Goal: Transaction & Acquisition: Purchase product/service

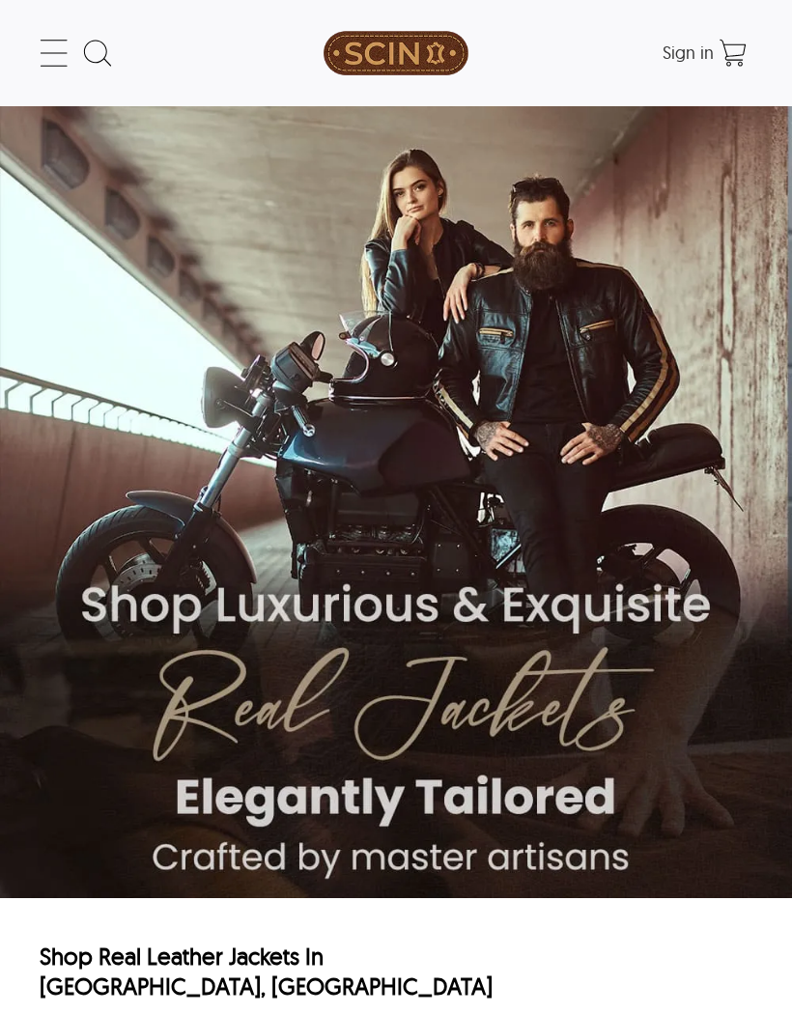
scroll to position [1557, 0]
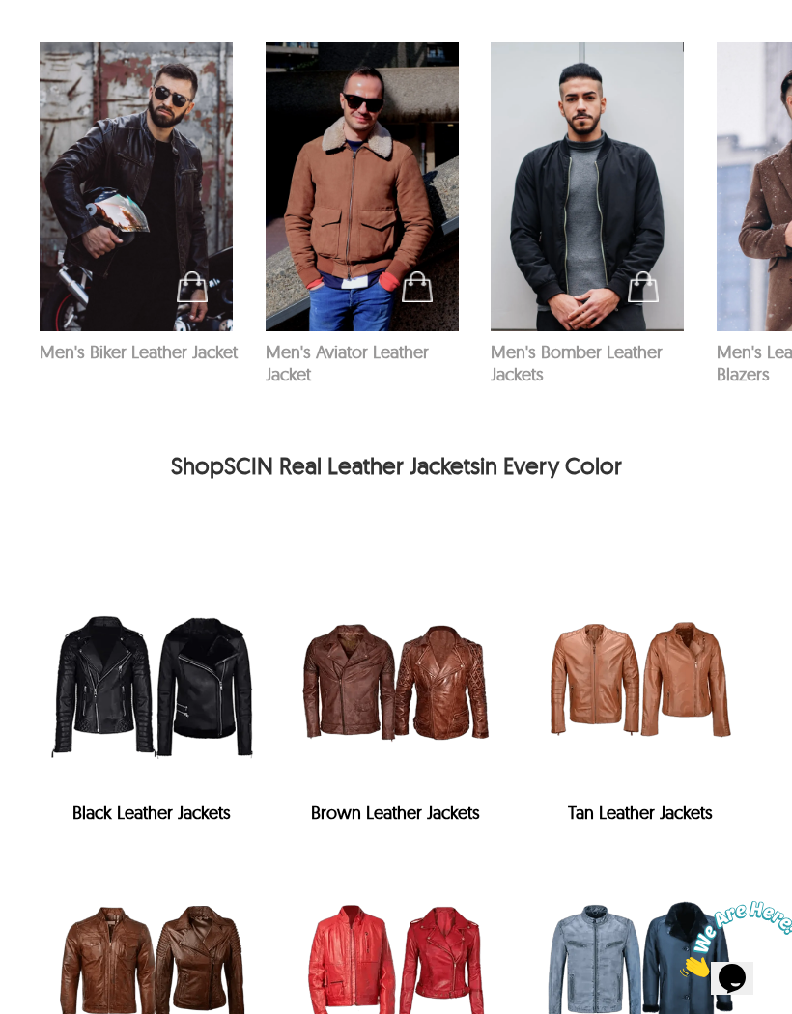
scroll to position [2643, 0]
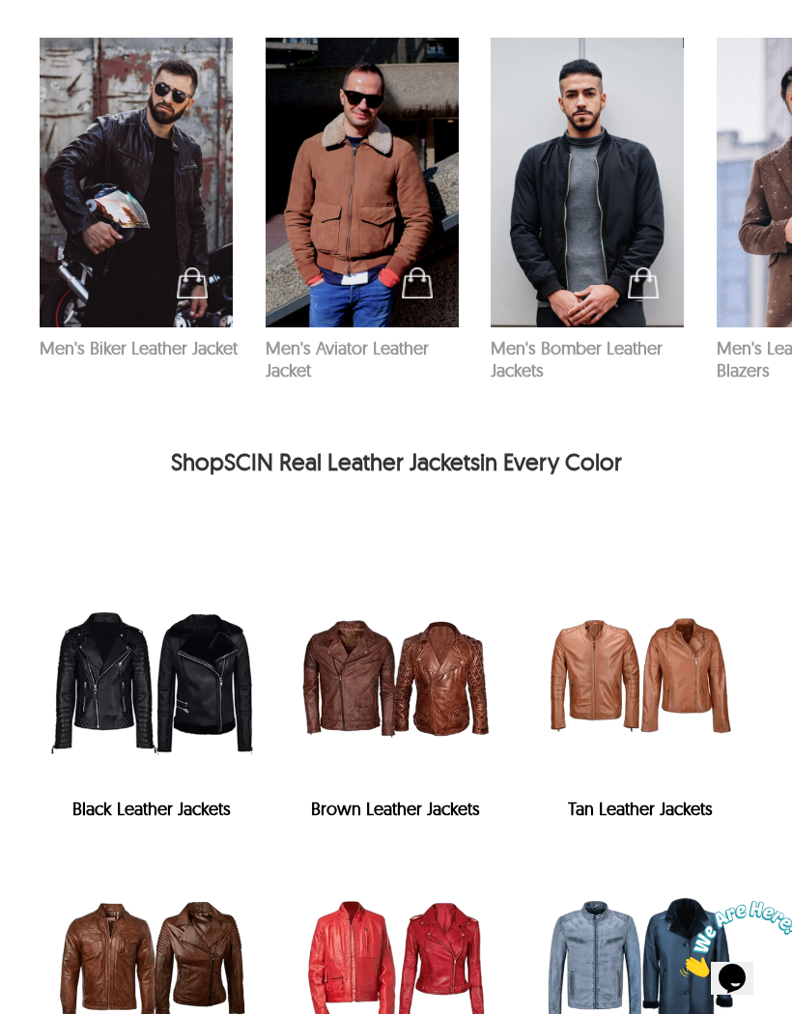
click at [351, 798] on div "Brown Leather Jackets" at bounding box center [396, 809] width 225 height 22
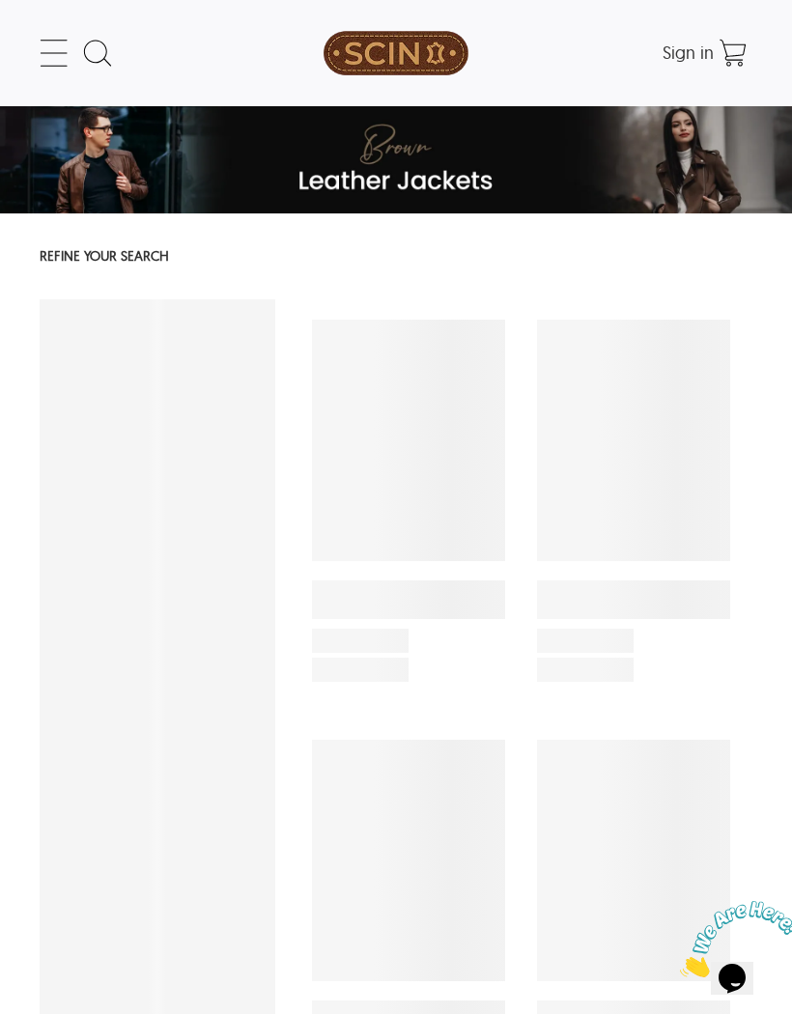
select select "********"
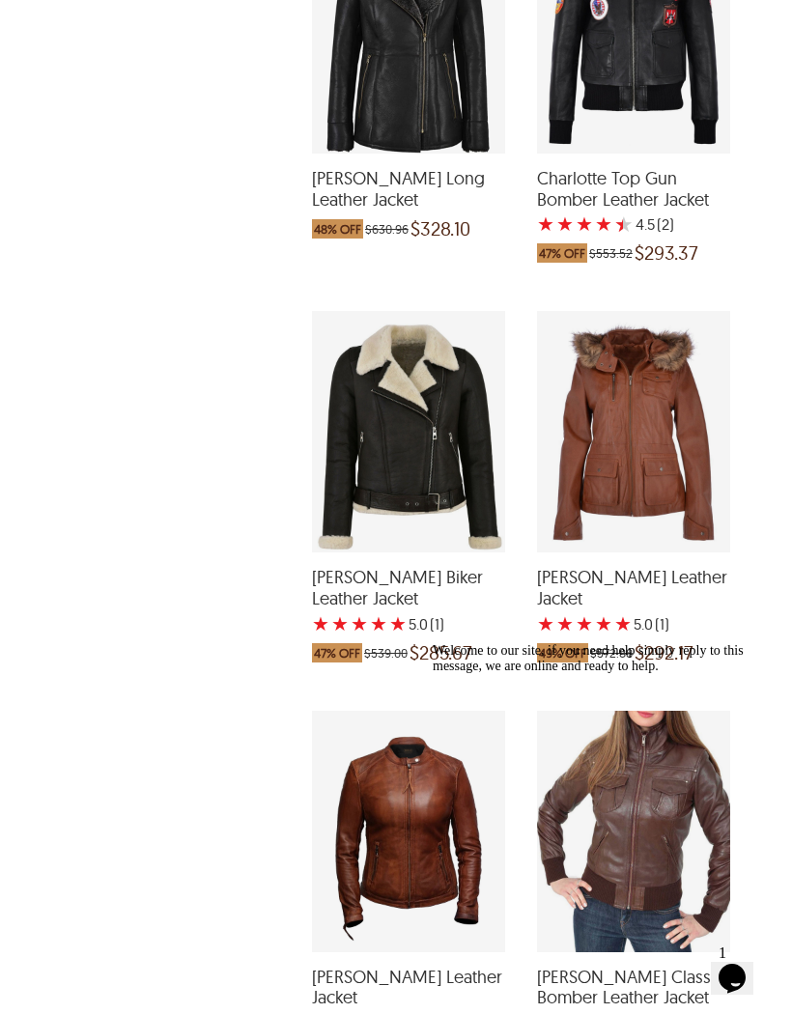
scroll to position [2780, 0]
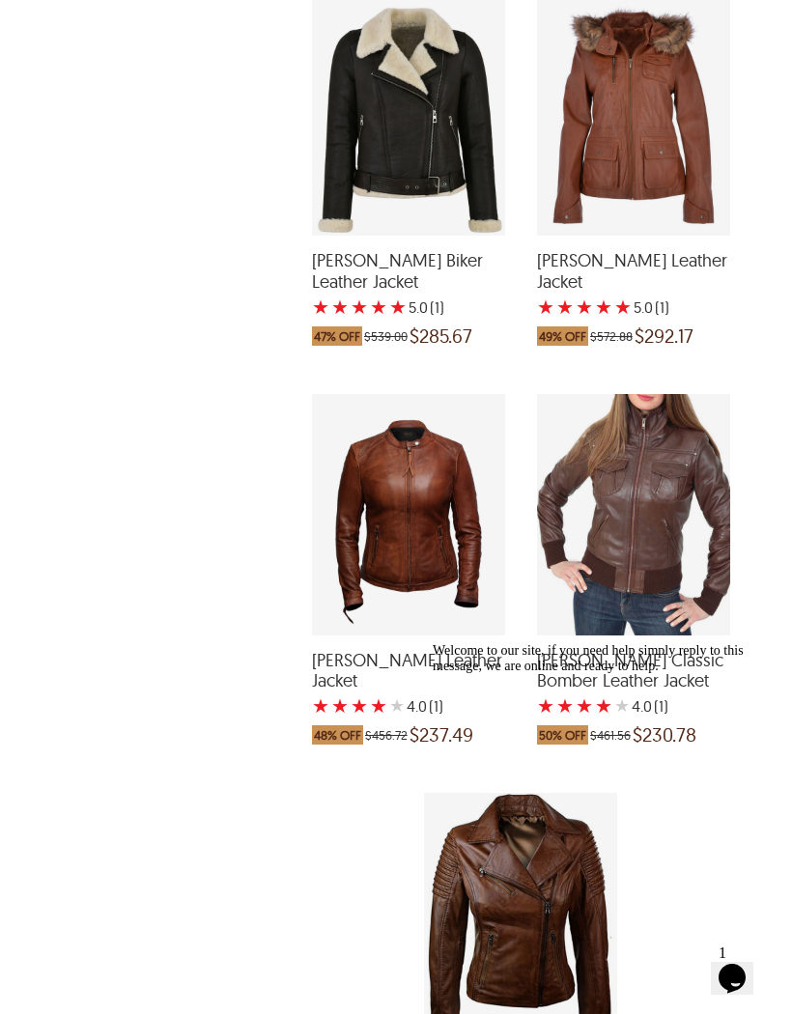
click at [379, 531] on div "Ayla Biker Leather Jacket with a 4 Star Rating 1 Product Review which was at a …" at bounding box center [408, 514] width 193 height 241
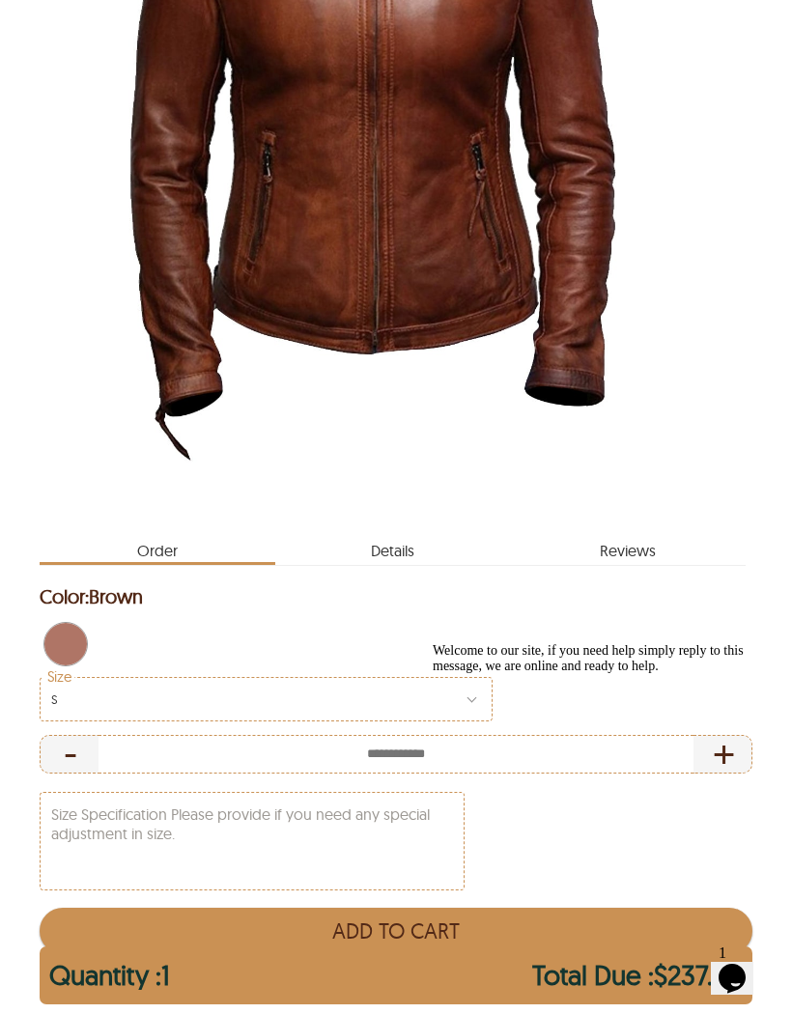
scroll to position [543, 0]
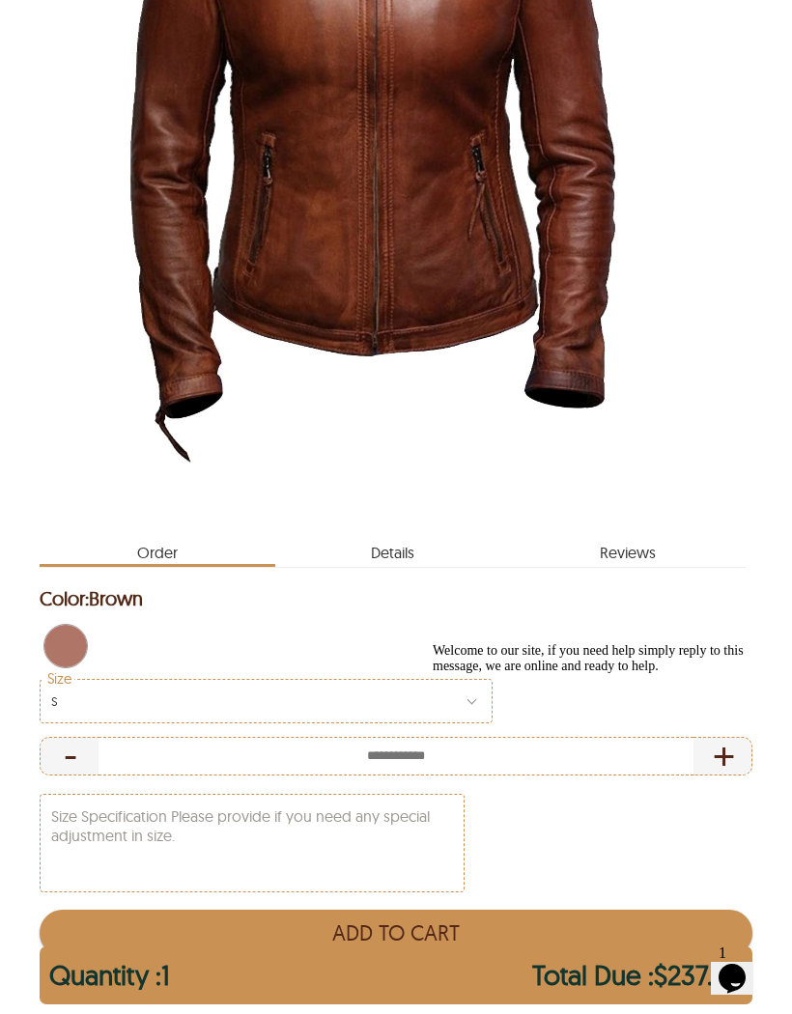
click at [391, 535] on span "Details" at bounding box center [393, 548] width 236 height 31
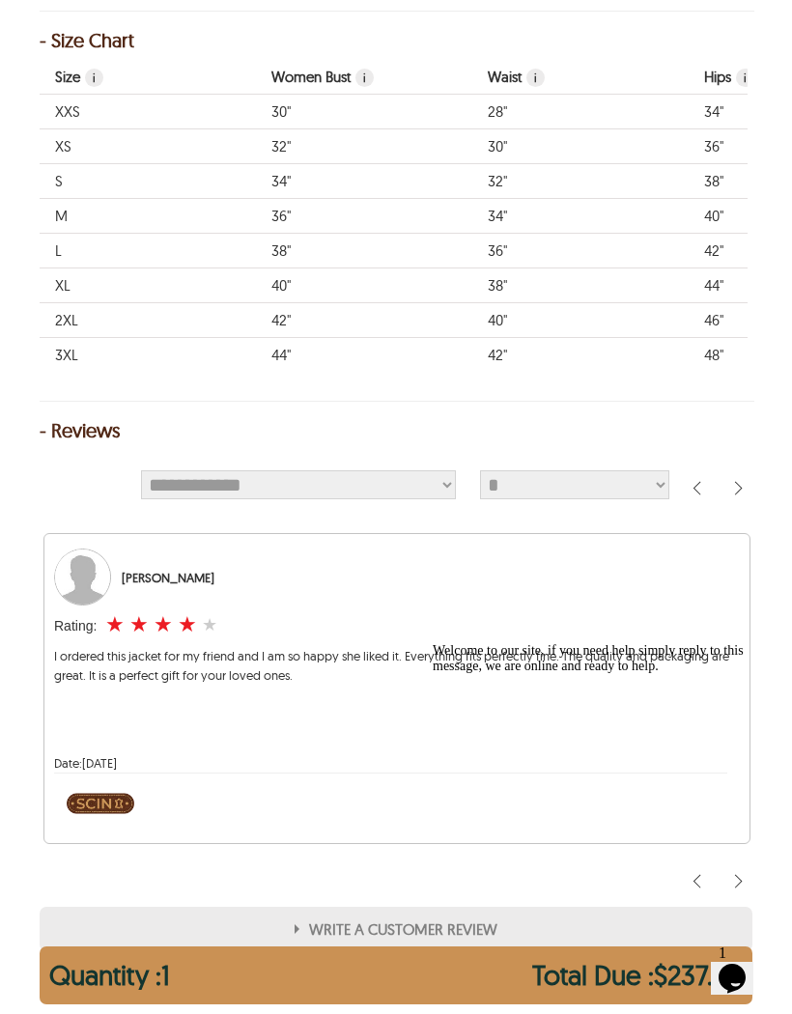
scroll to position [1948, 0]
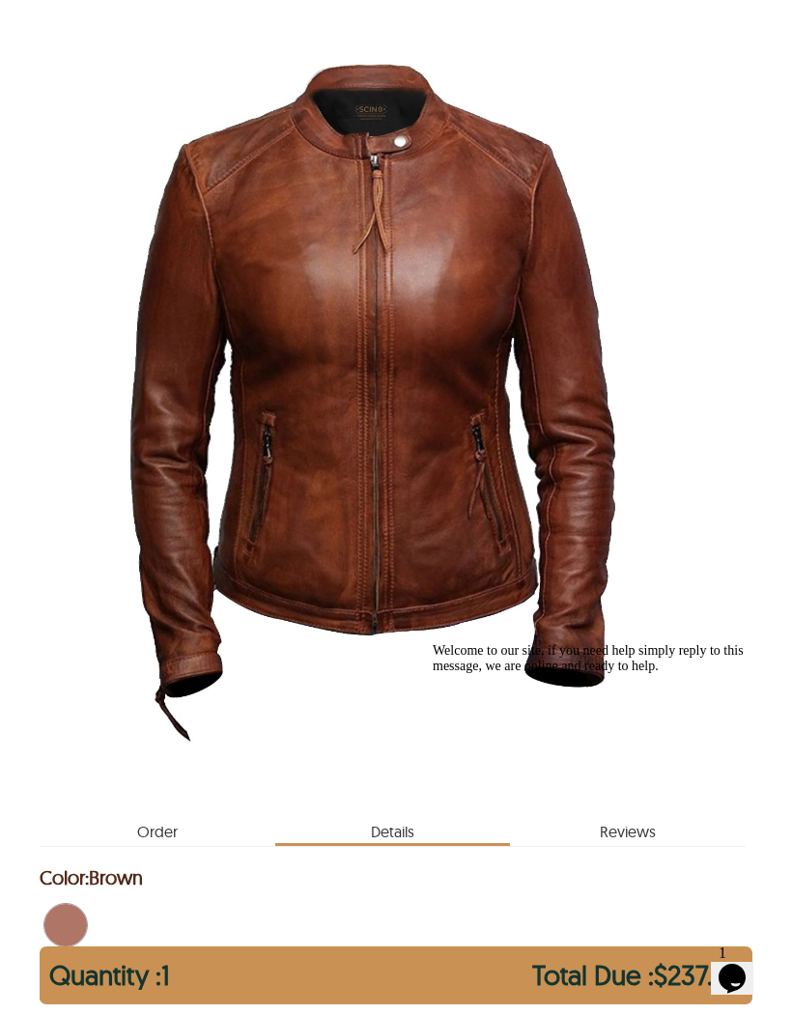
scroll to position [250, 0]
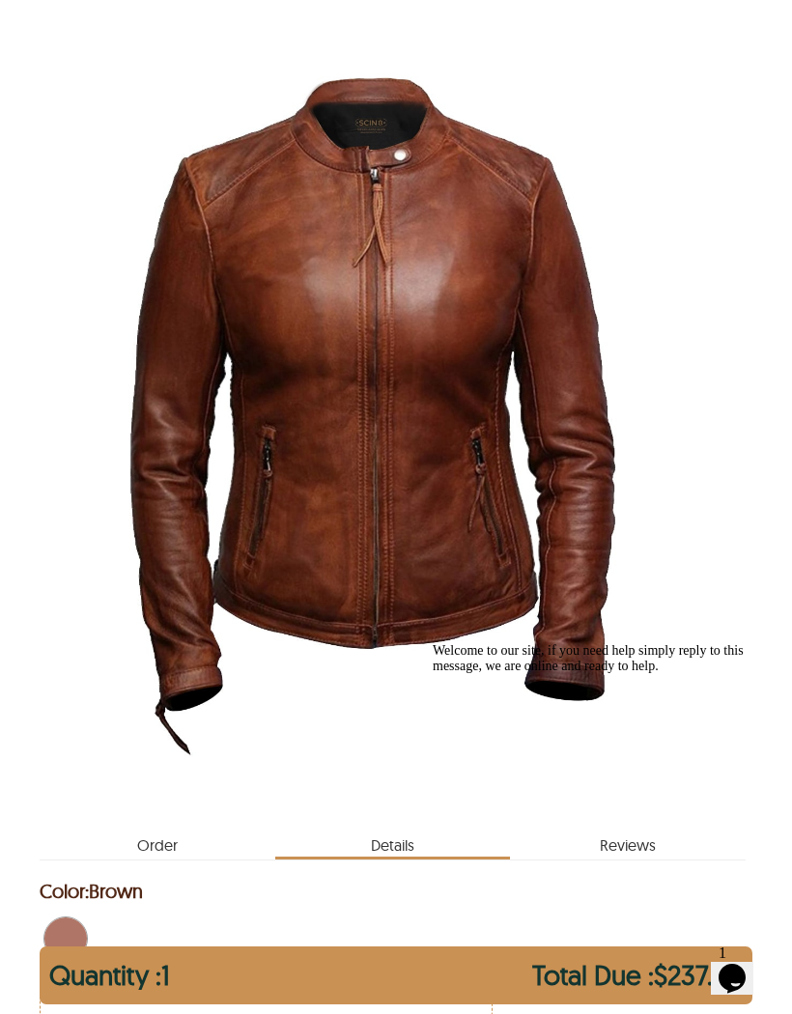
scroll to position [629, 0]
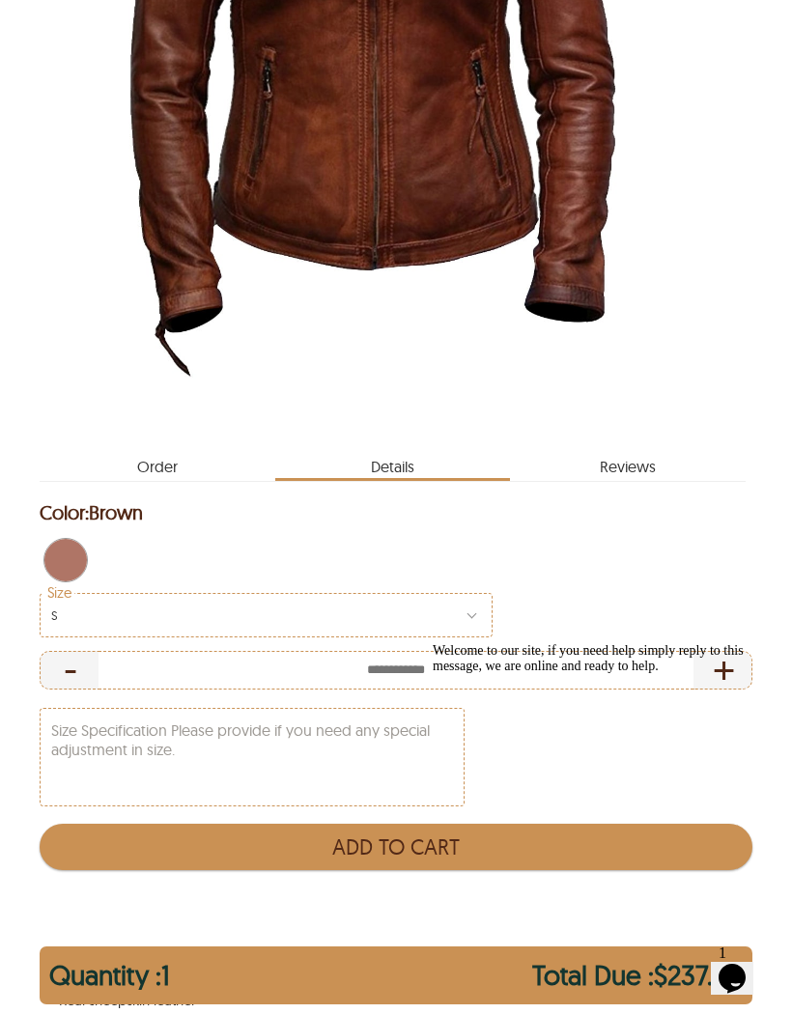
select select "********"
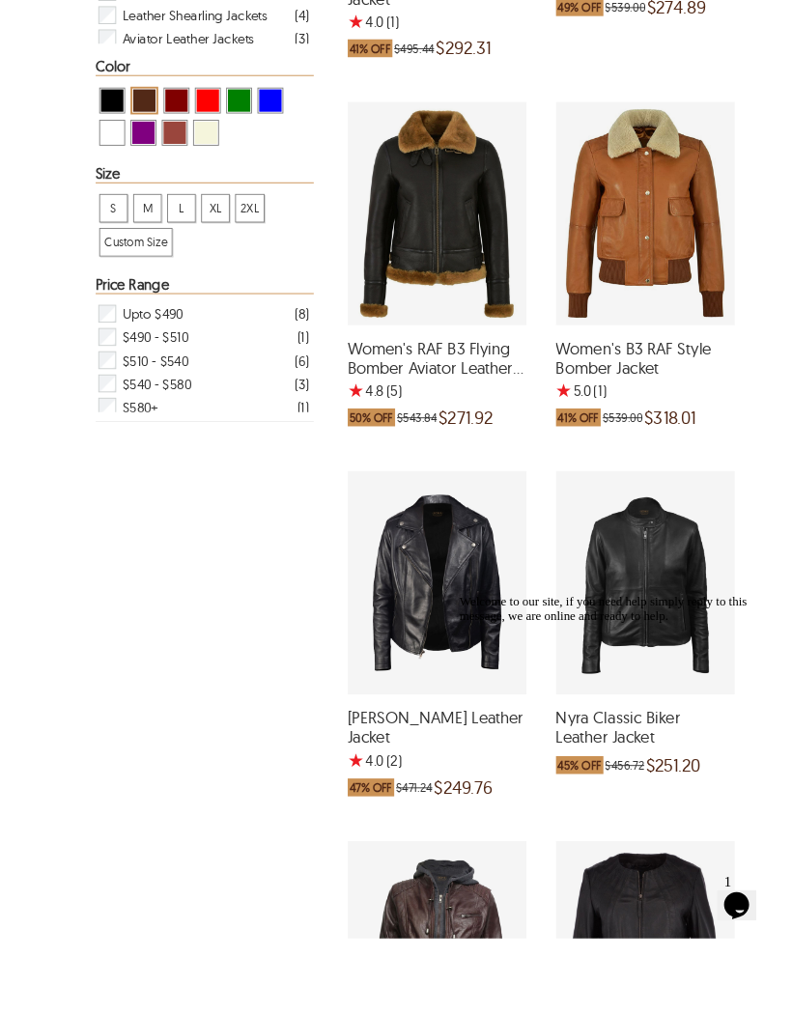
scroll to position [801, 0]
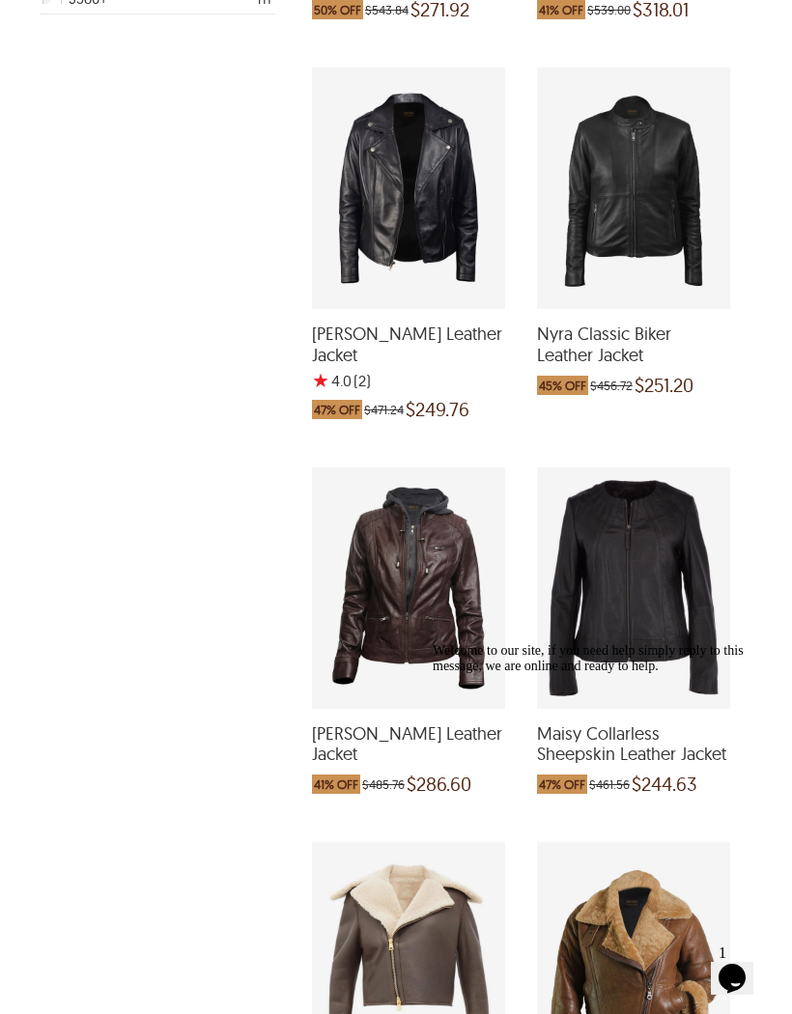
click at [371, 589] on div "Milana Biker Leather Jacket which was at a price of $485.76, now after discount…" at bounding box center [408, 587] width 193 height 241
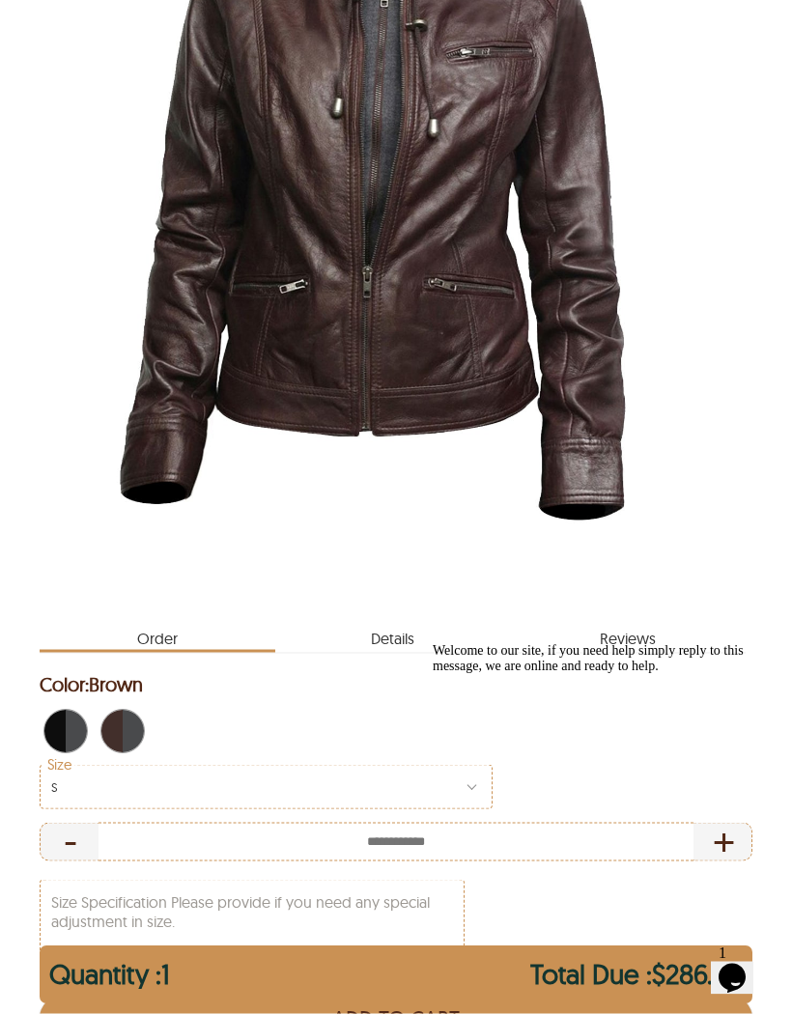
scroll to position [465, 0]
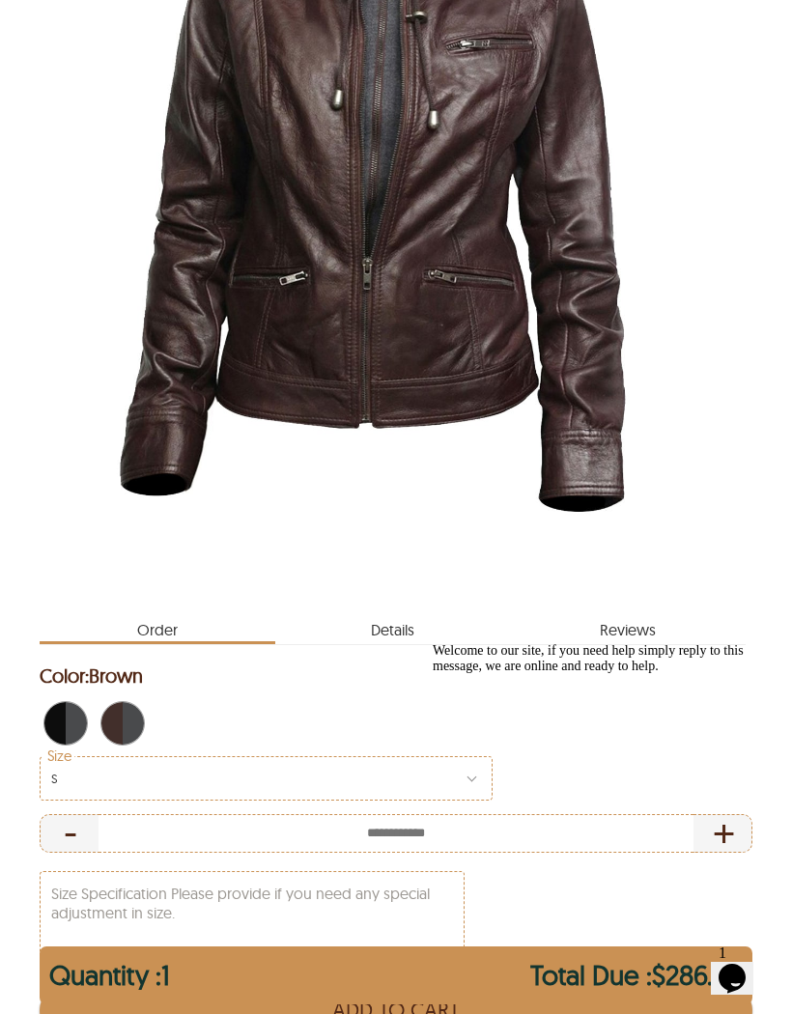
click at [466, 674] on div "Welcome to our site, if you need help simply reply to this message, we are onli…" at bounding box center [607, 658] width 348 height 31
click at [465, 674] on div "Welcome to our site, if you need help simply reply to this message, we are onli…" at bounding box center [607, 658] width 348 height 31
click at [478, 674] on div "Welcome to our site, if you need help simply reply to this message, we are onli…" at bounding box center [607, 658] width 348 height 31
click at [73, 725] on span "Black" at bounding box center [72, 723] width 13 height 42
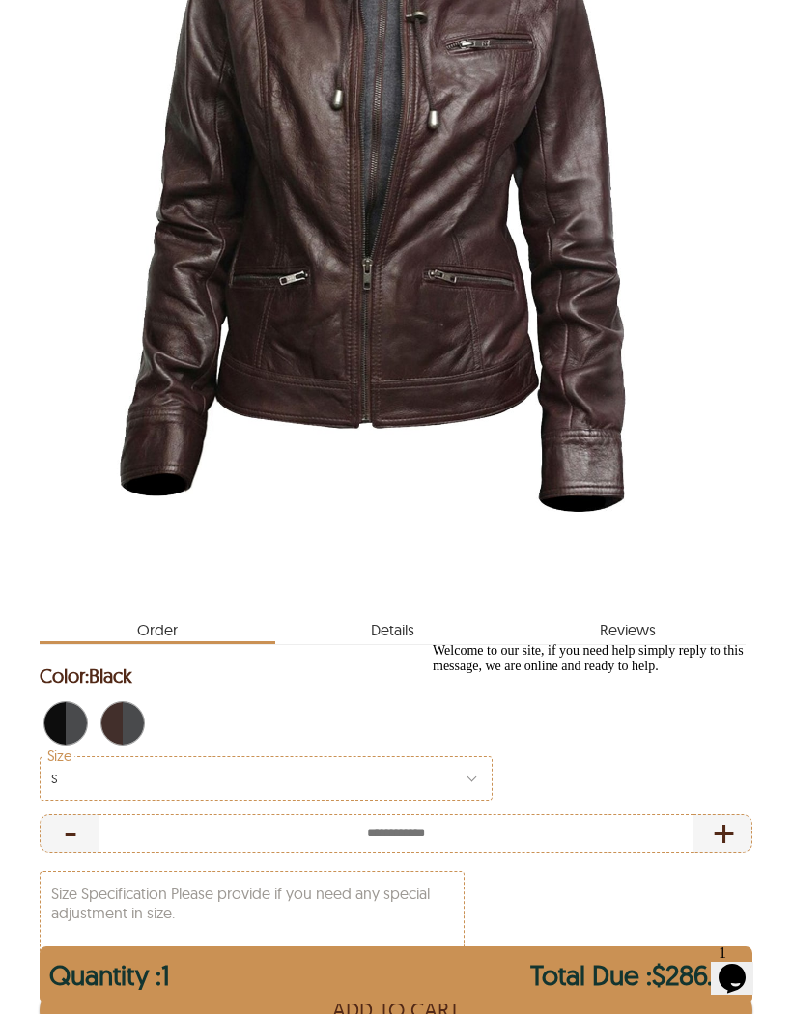
click at [81, 724] on span "Black" at bounding box center [82, 723] width 9 height 42
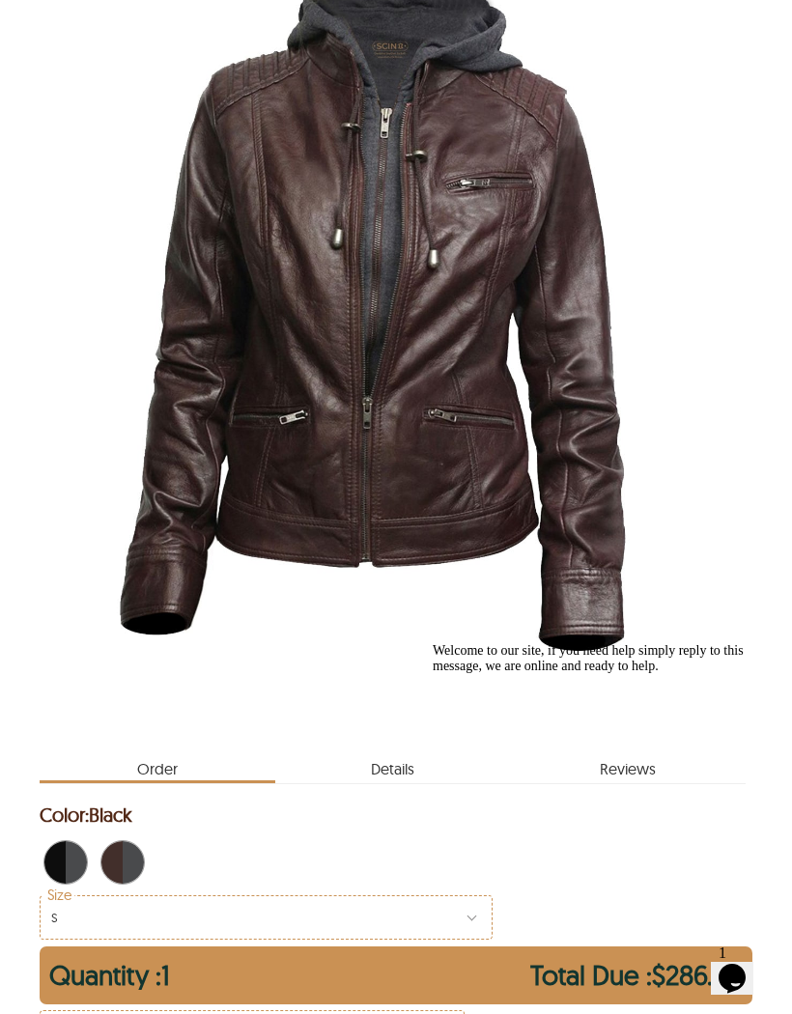
scroll to position [329, 0]
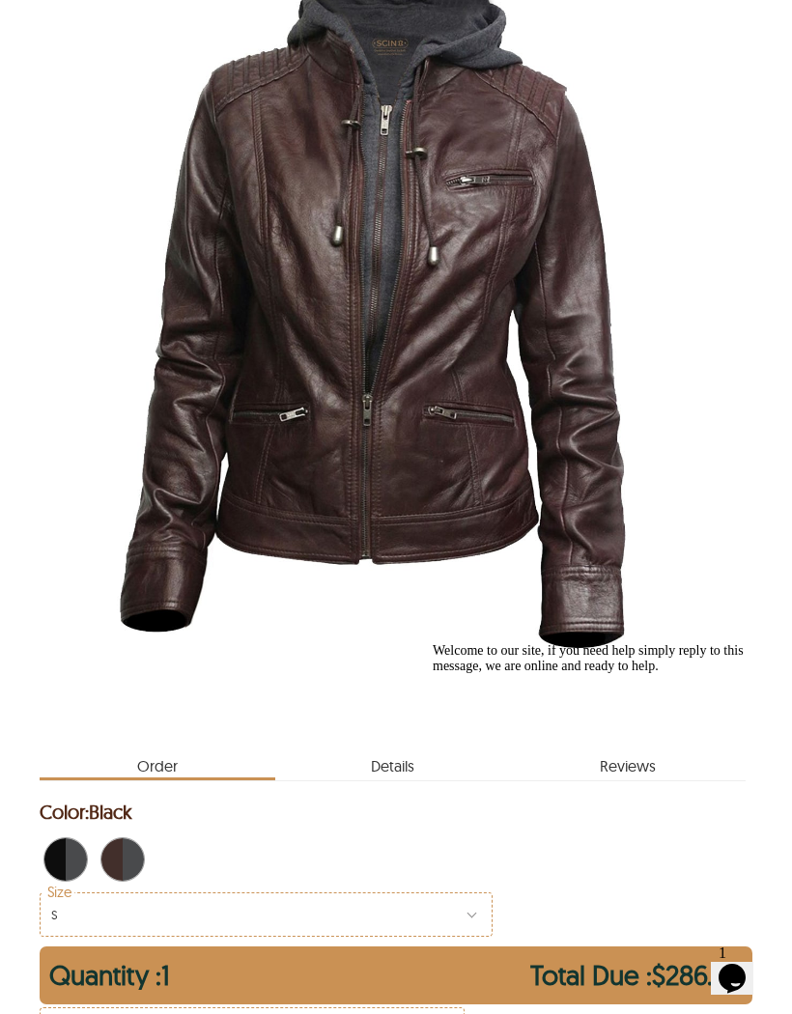
click at [81, 866] on span "Black" at bounding box center [82, 859] width 9 height 42
click at [243, 830] on h2 "Color: Black" at bounding box center [396, 811] width 713 height 39
click at [133, 859] on span "Brown" at bounding box center [129, 858] width 13 height 42
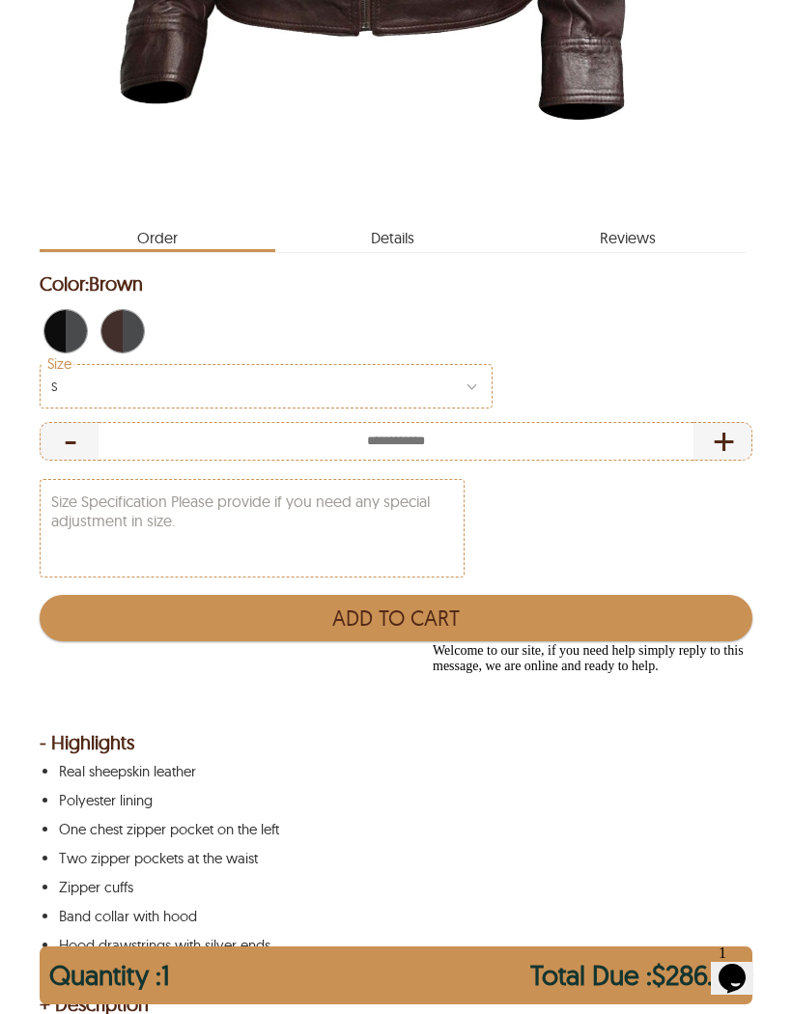
scroll to position [858, 0]
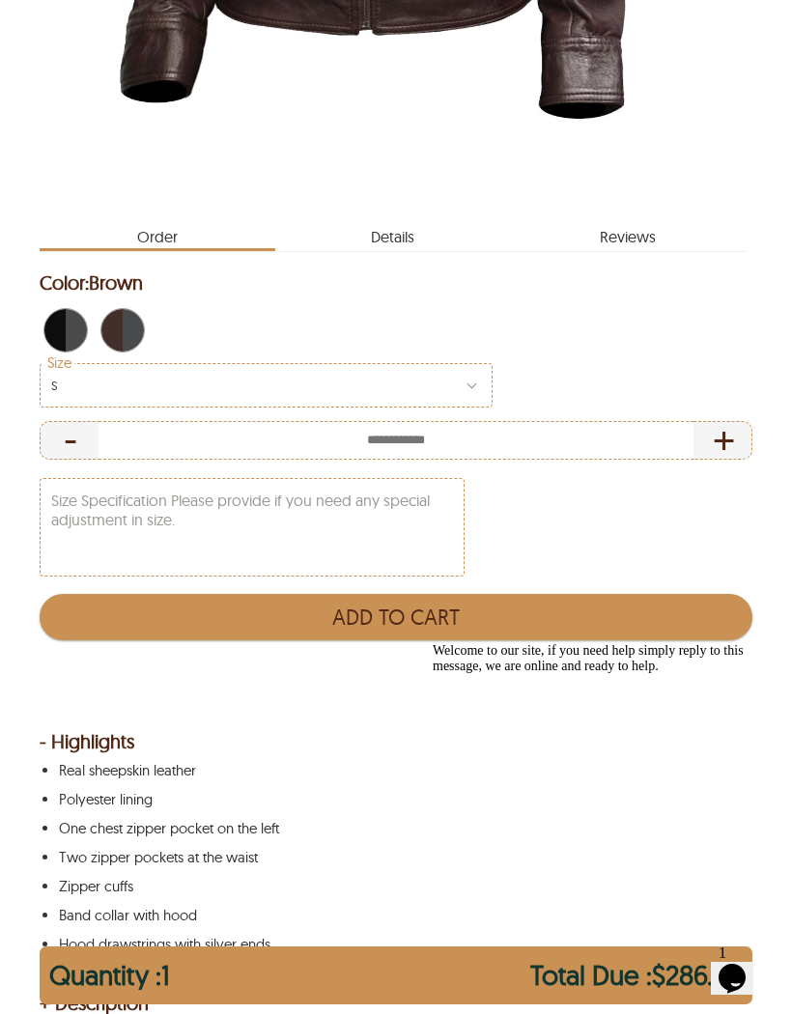
click at [466, 390] on div "S" at bounding box center [266, 385] width 453 height 44
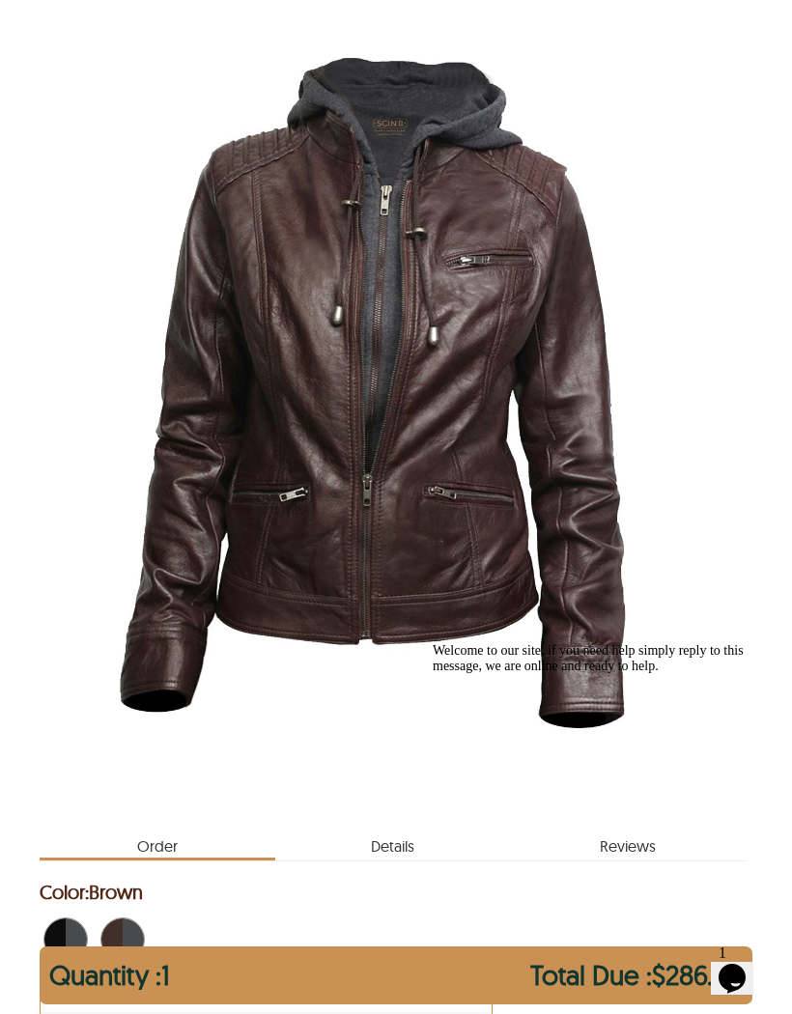
scroll to position [265, 0]
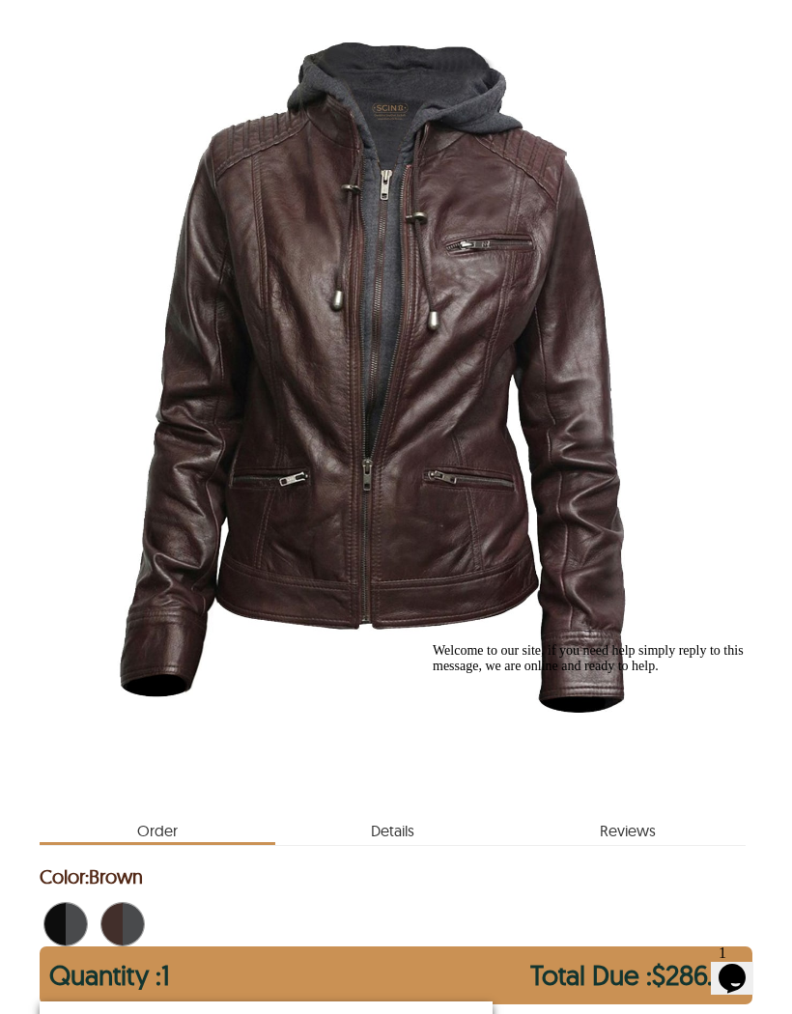
click at [71, 918] on span "Black" at bounding box center [72, 924] width 13 height 42
click at [64, 926] on span "Black" at bounding box center [54, 924] width 21 height 42
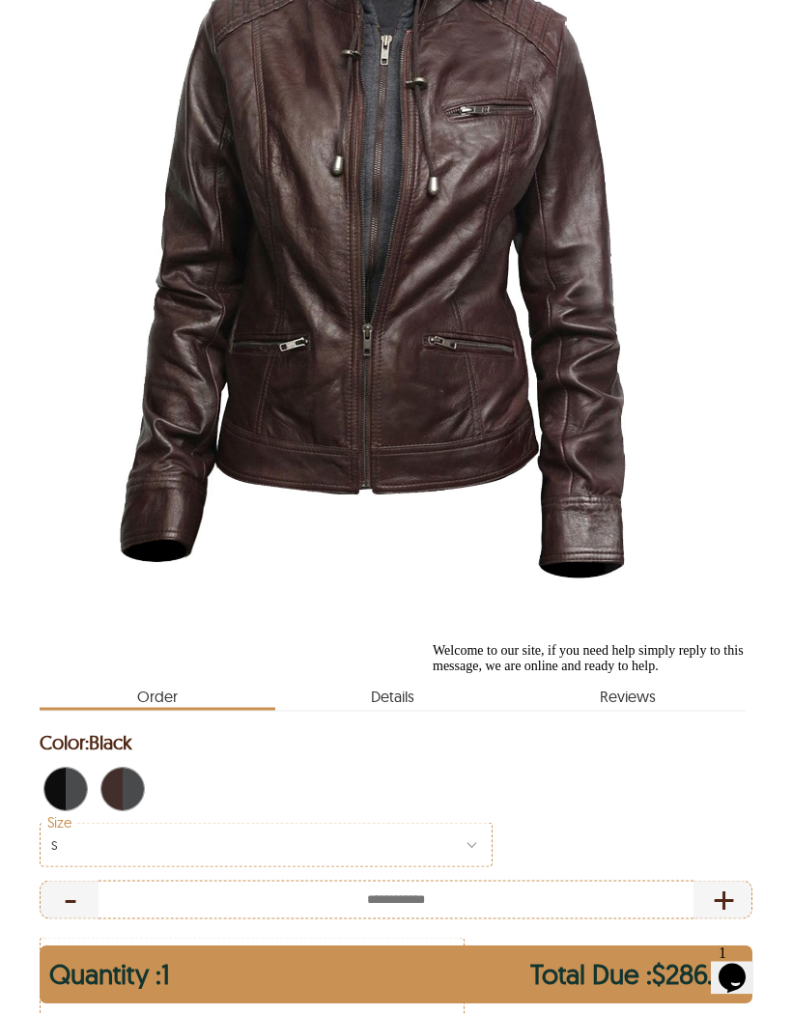
scroll to position [389, 0]
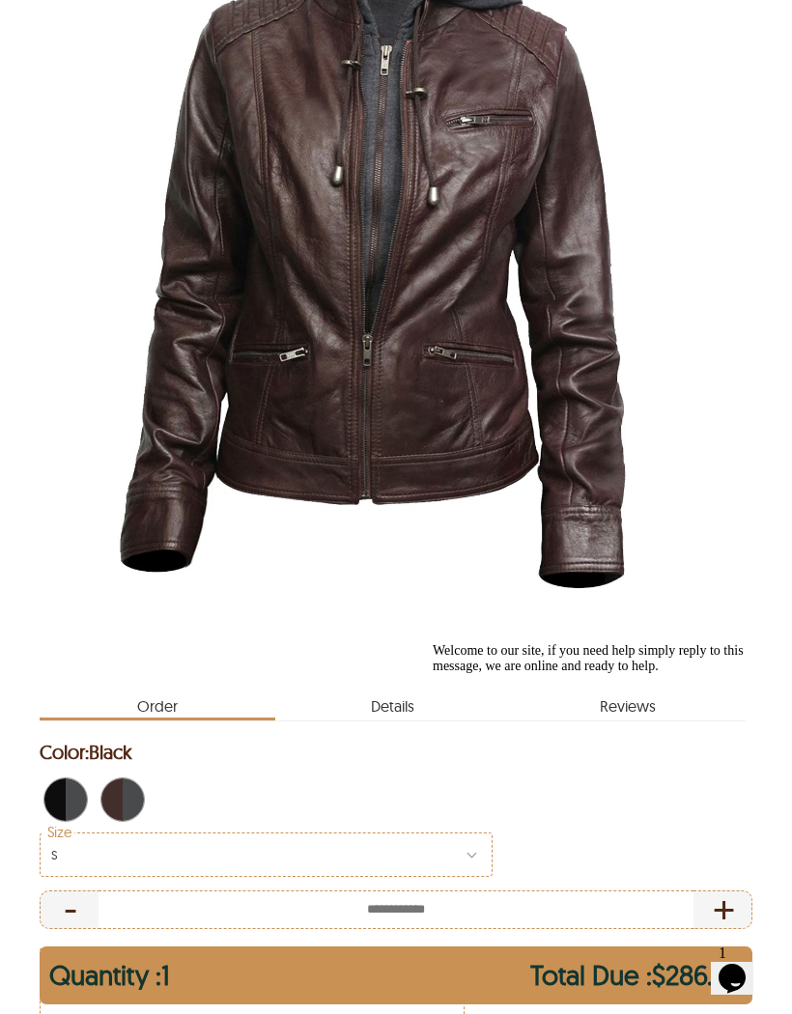
click at [120, 806] on span "Brown" at bounding box center [111, 799] width 21 height 42
click at [119, 792] on span "Brown" at bounding box center [111, 799] width 21 height 42
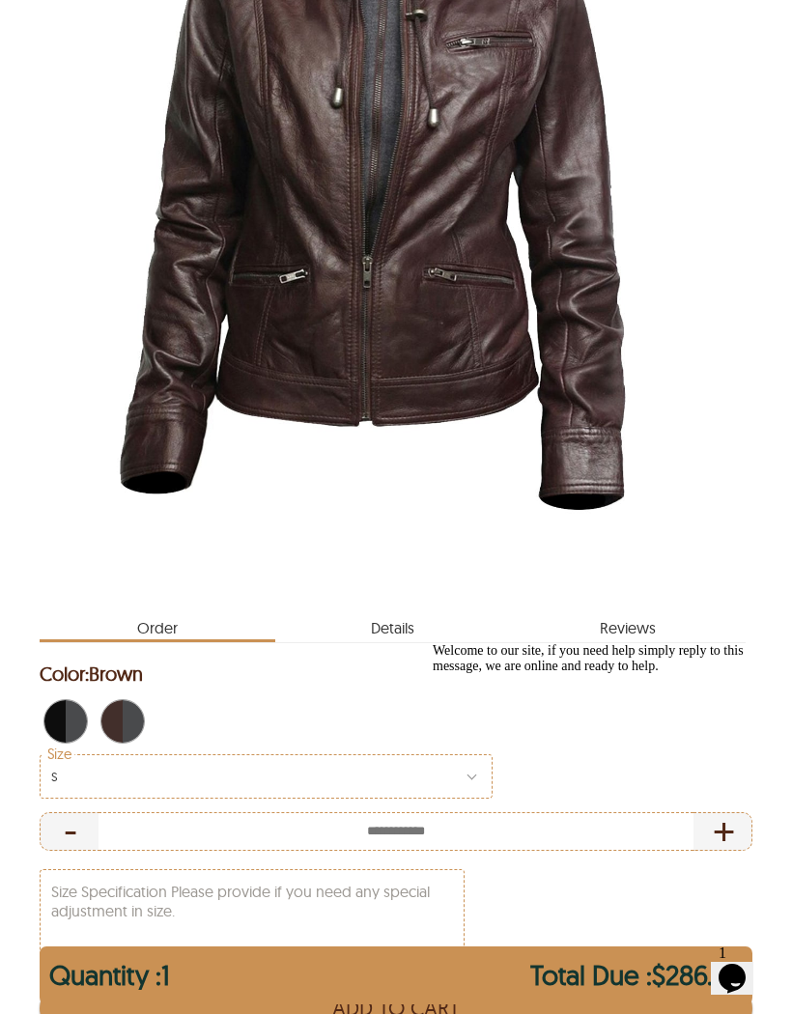
scroll to position [504, 0]
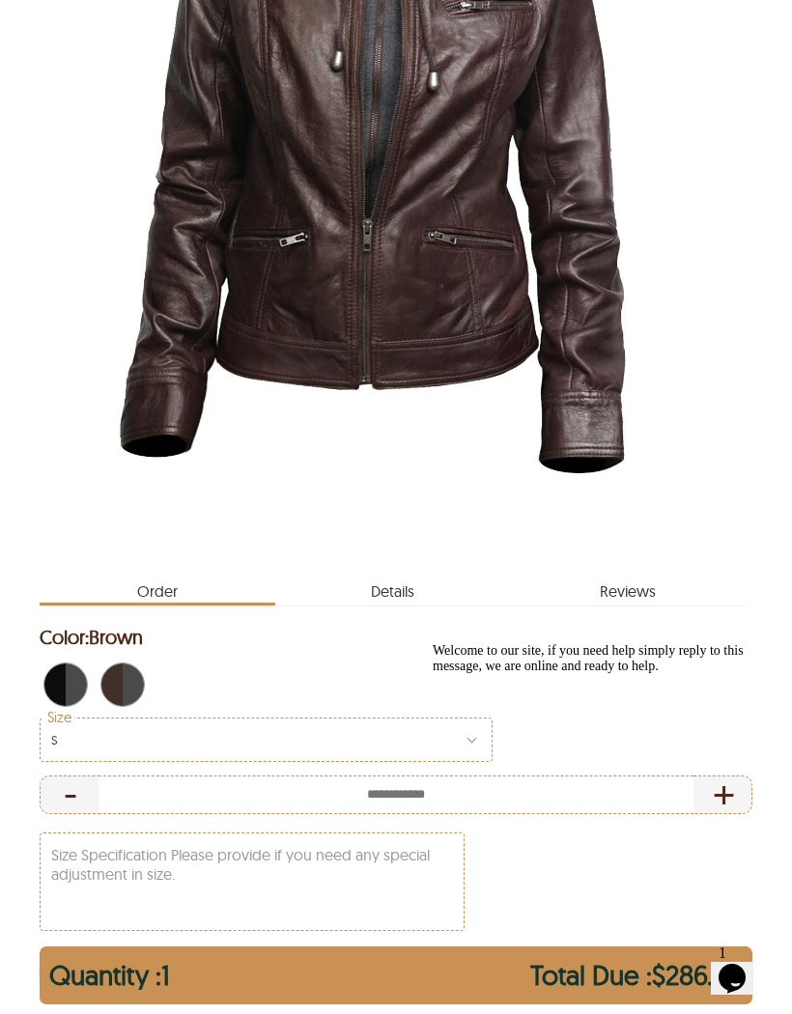
click at [405, 588] on span "Details" at bounding box center [393, 587] width 236 height 31
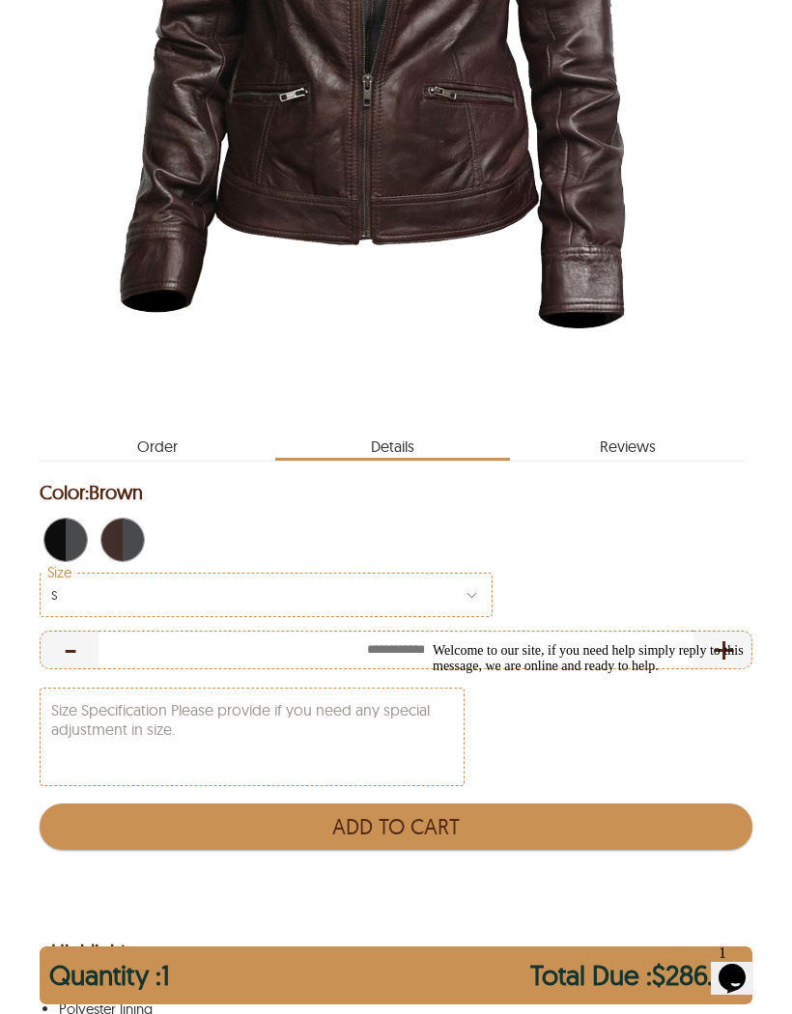
scroll to position [648, 0]
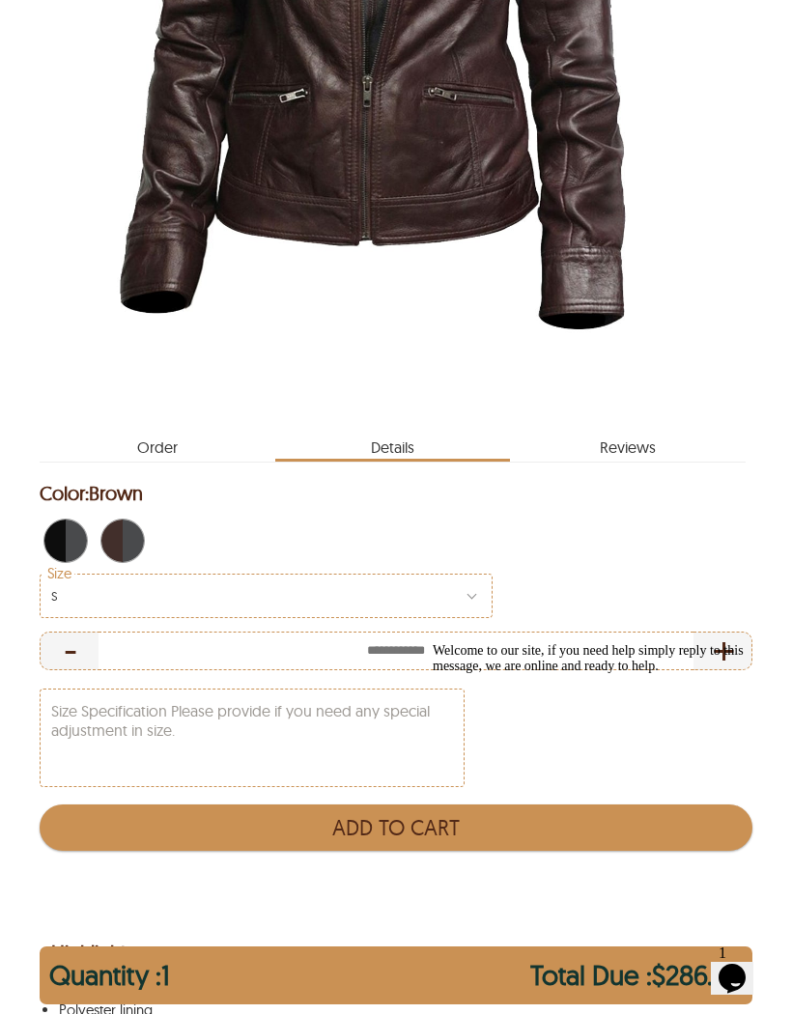
click at [690, 557] on div at bounding box center [396, 543] width 713 height 61
click at [625, 445] on span "reviews" at bounding box center [628, 443] width 236 height 31
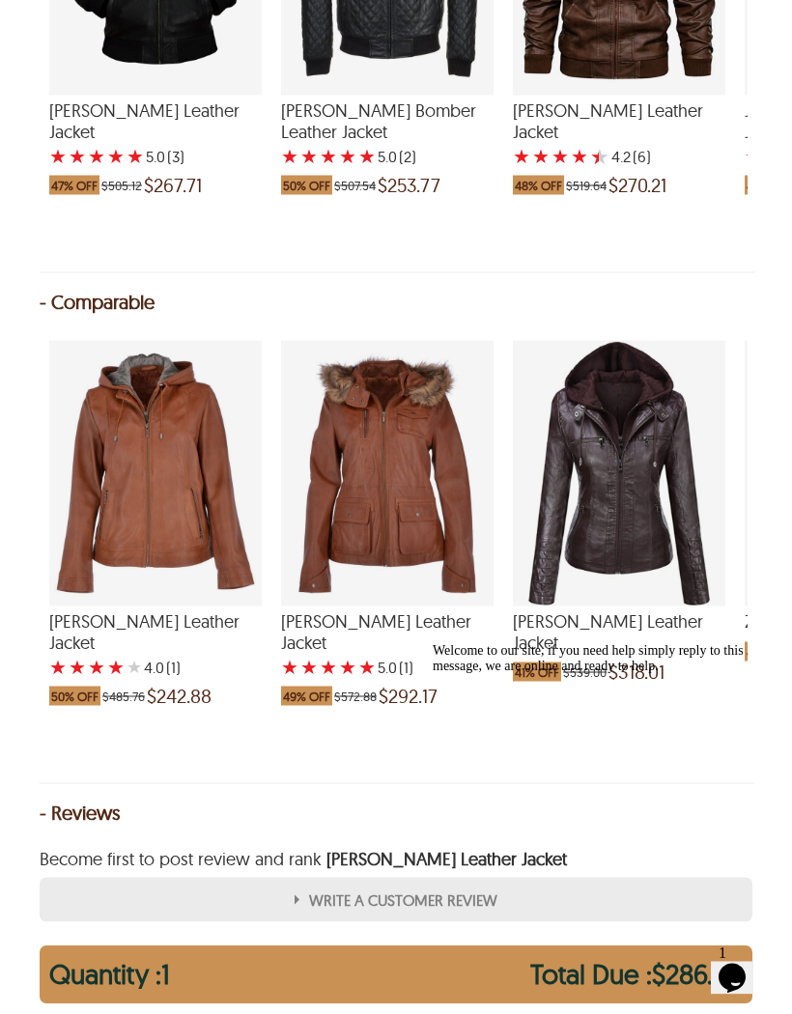
scroll to position [3144, 0]
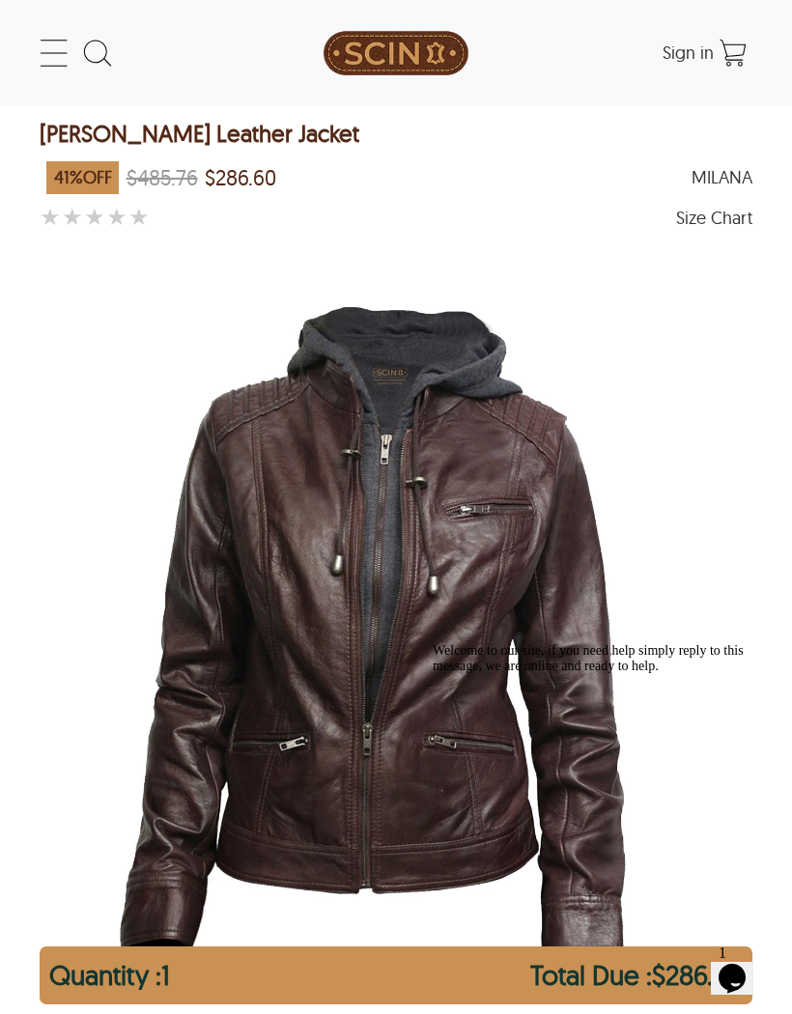
scroll to position [590, 0]
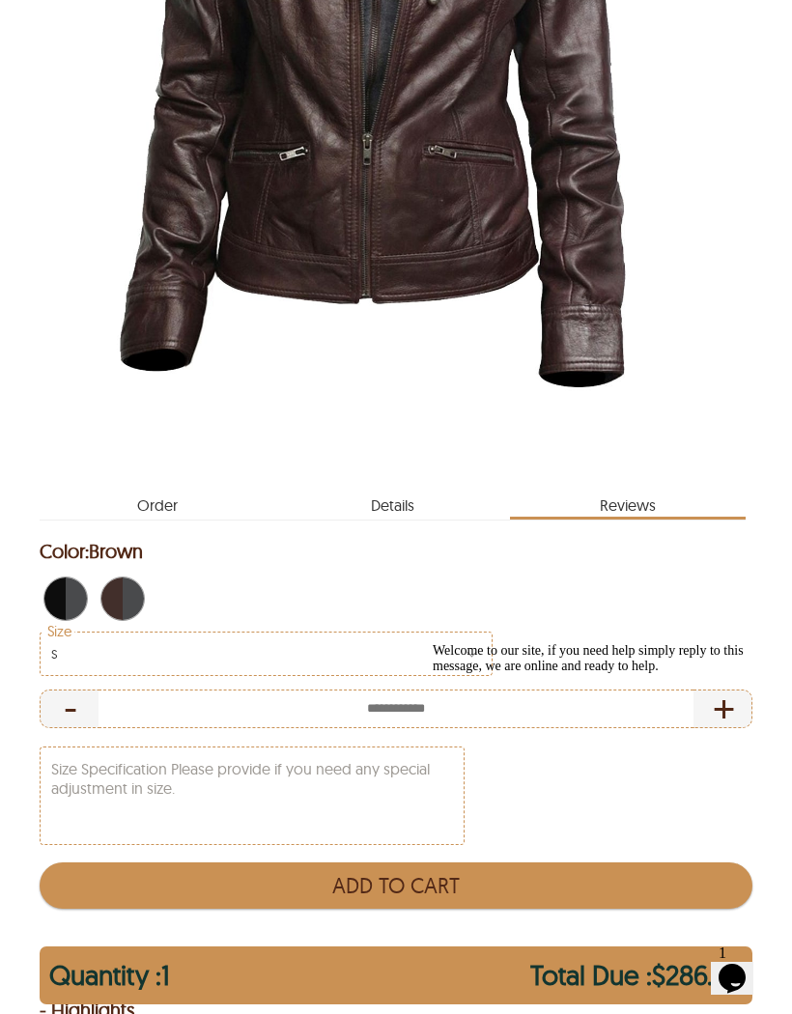
select select "********"
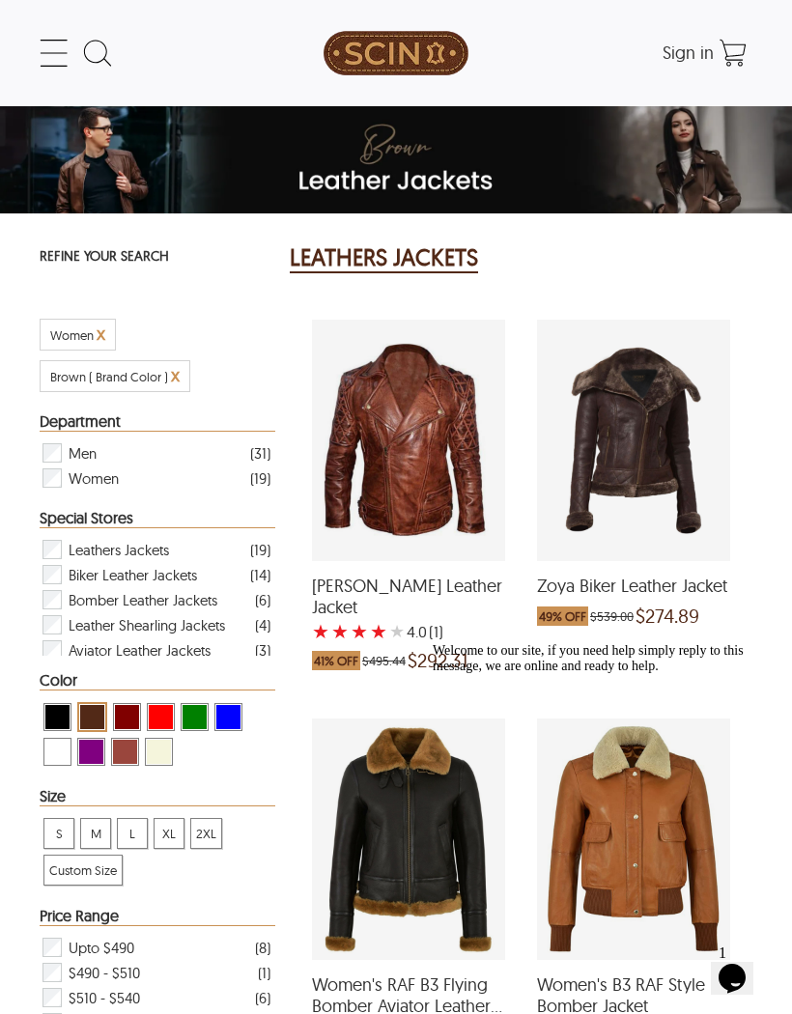
click at [57, 49] on icon at bounding box center [54, 53] width 39 height 39
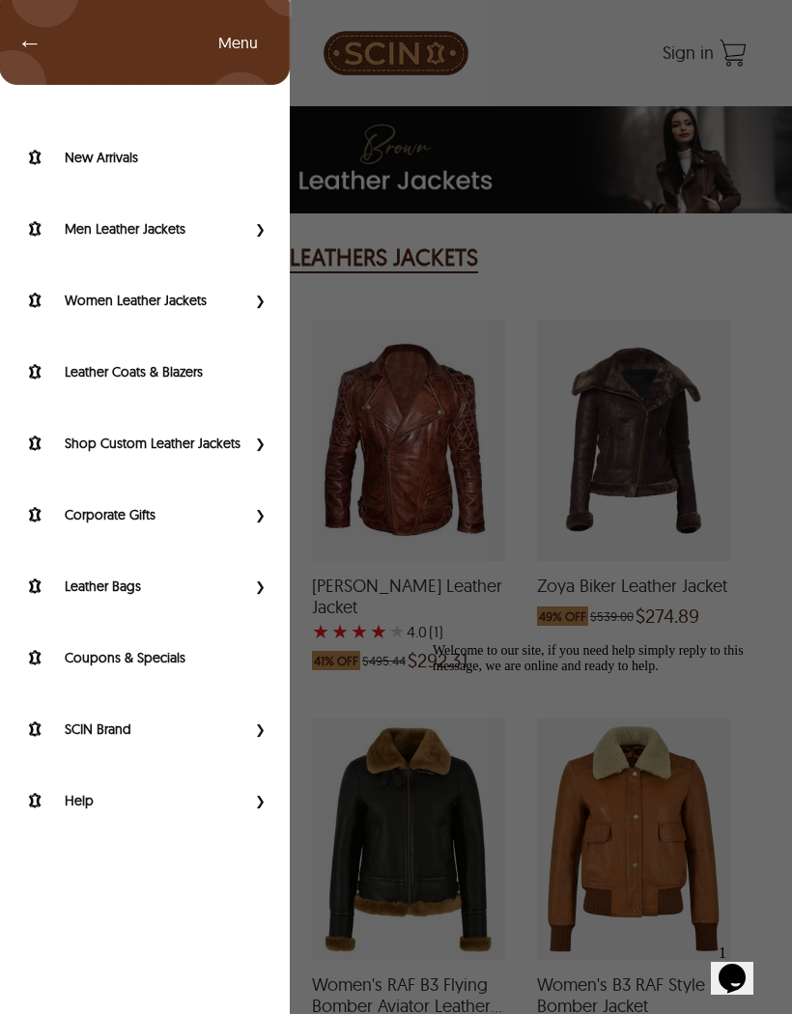
click at [37, 51] on span "←" at bounding box center [20, 42] width 44 height 19
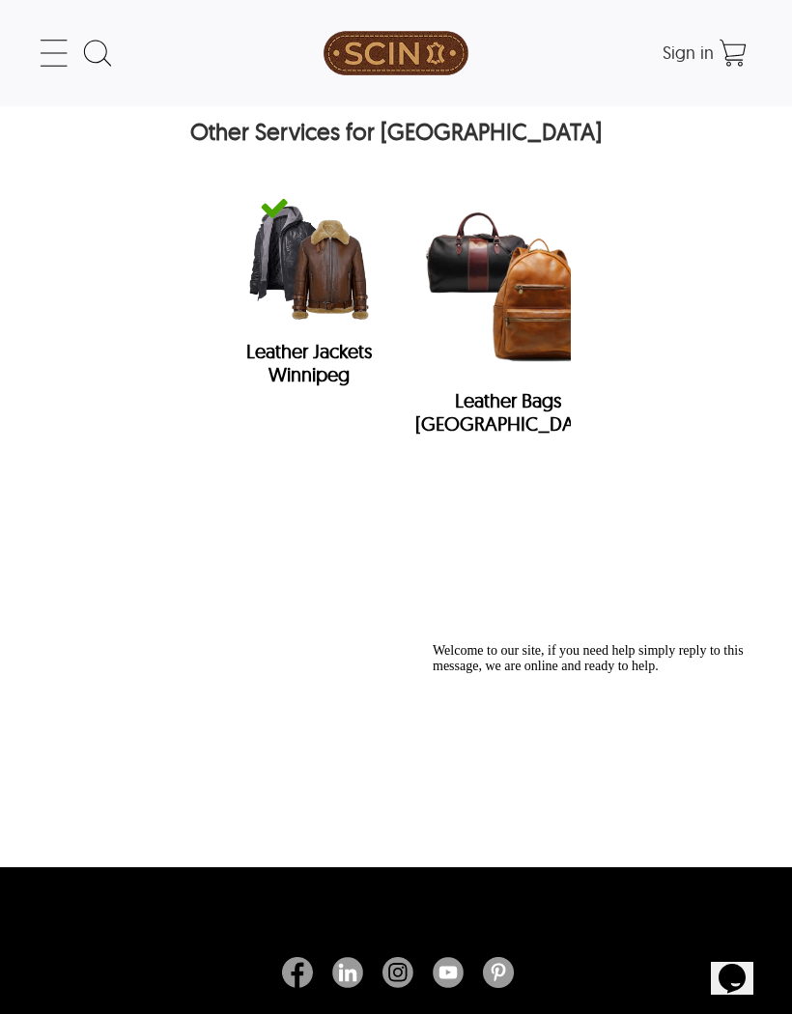
scroll to position [457, 0]
